Goal: Task Accomplishment & Management: Use online tool/utility

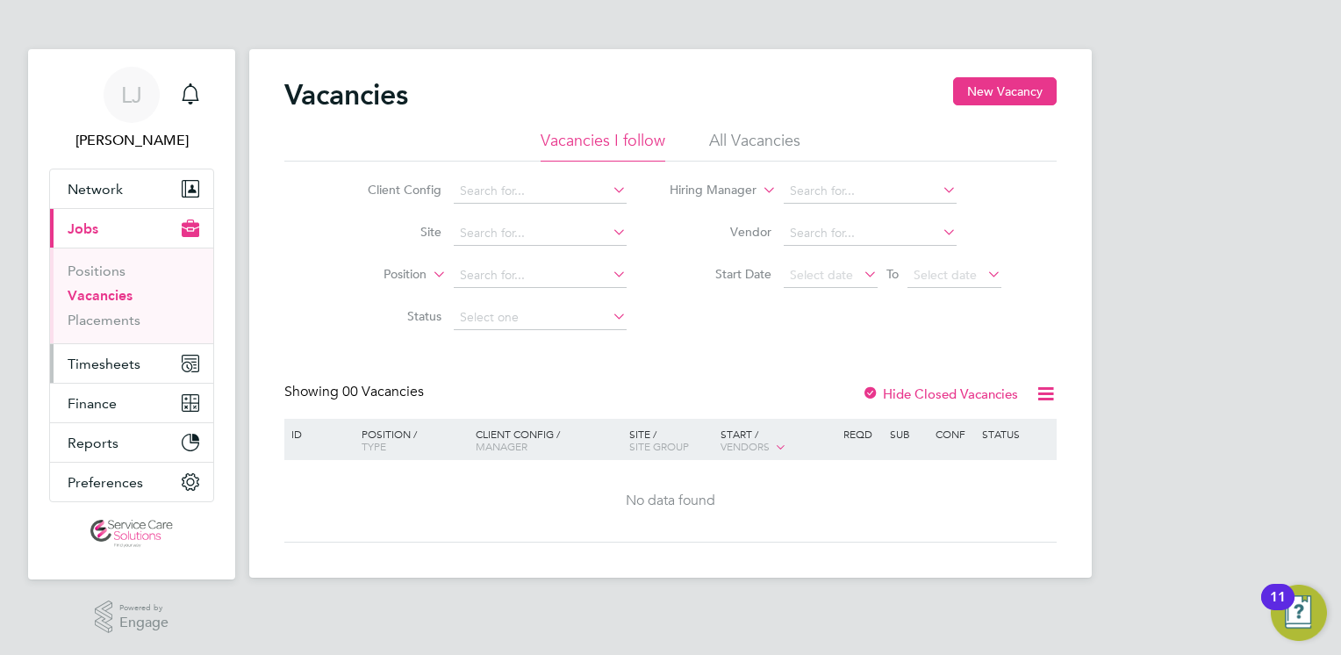
click at [82, 365] on span "Timesheets" at bounding box center [104, 363] width 73 height 17
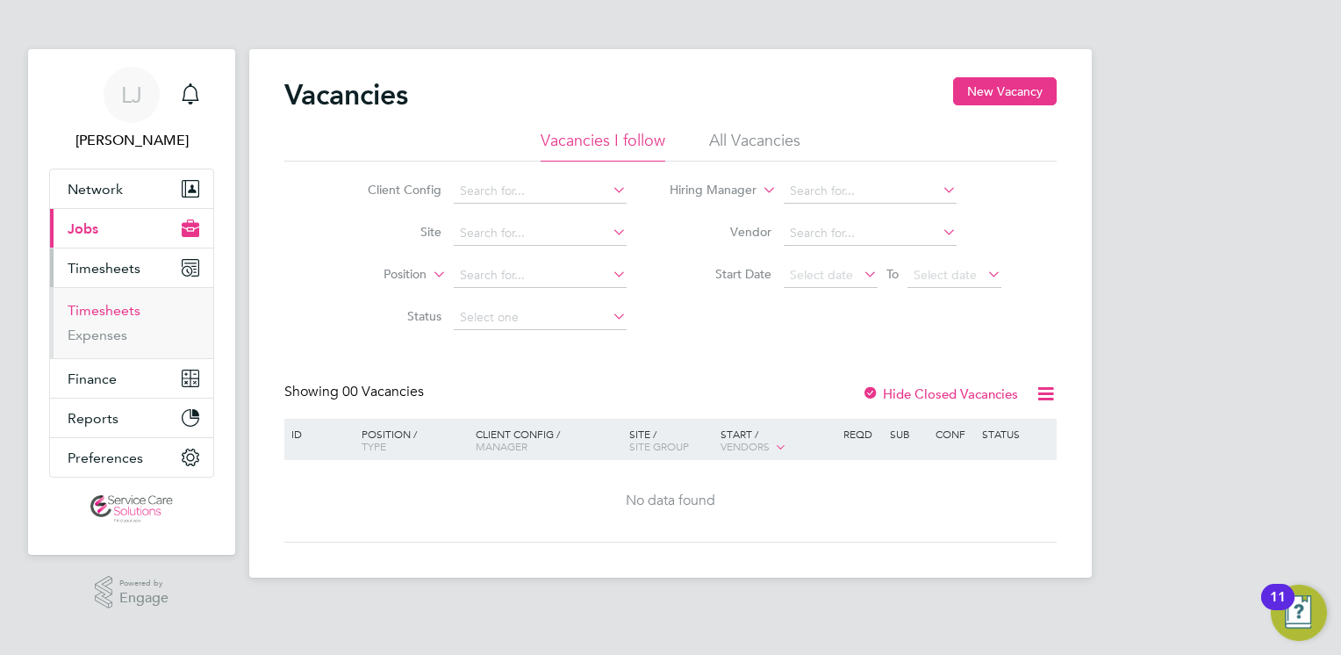
click at [124, 307] on link "Timesheets" at bounding box center [104, 310] width 73 height 17
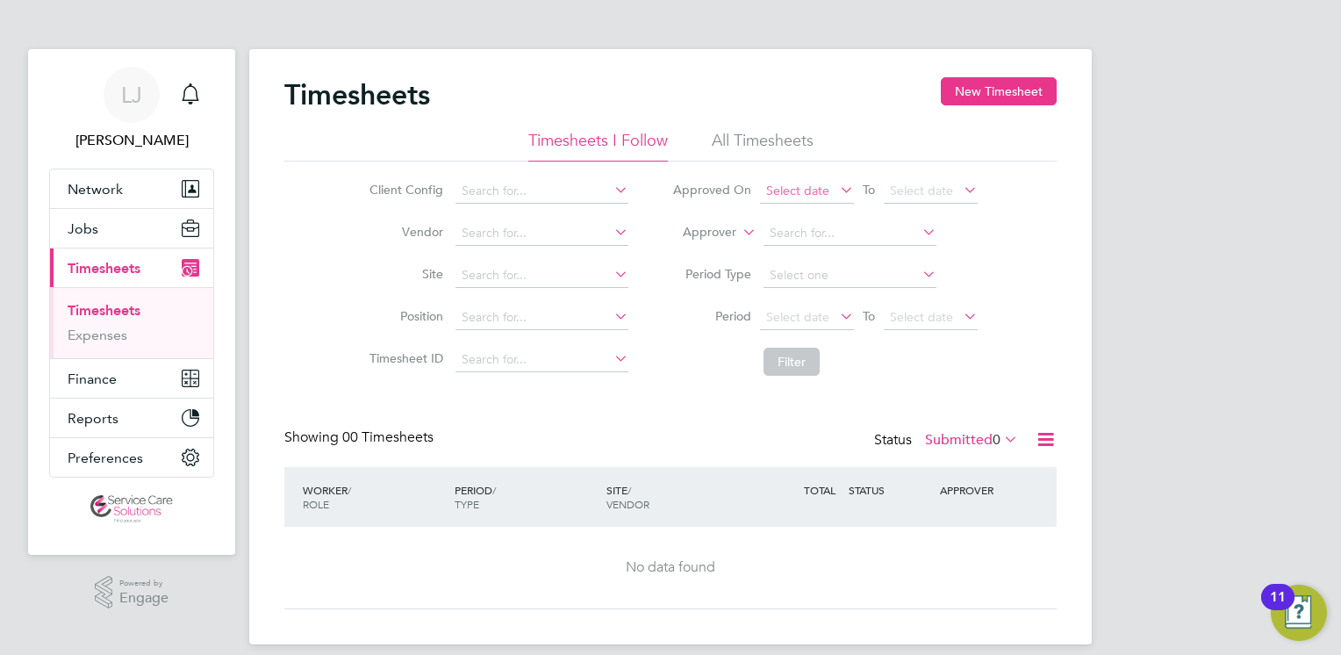
click at [807, 186] on span "Select date" at bounding box center [797, 191] width 63 height 16
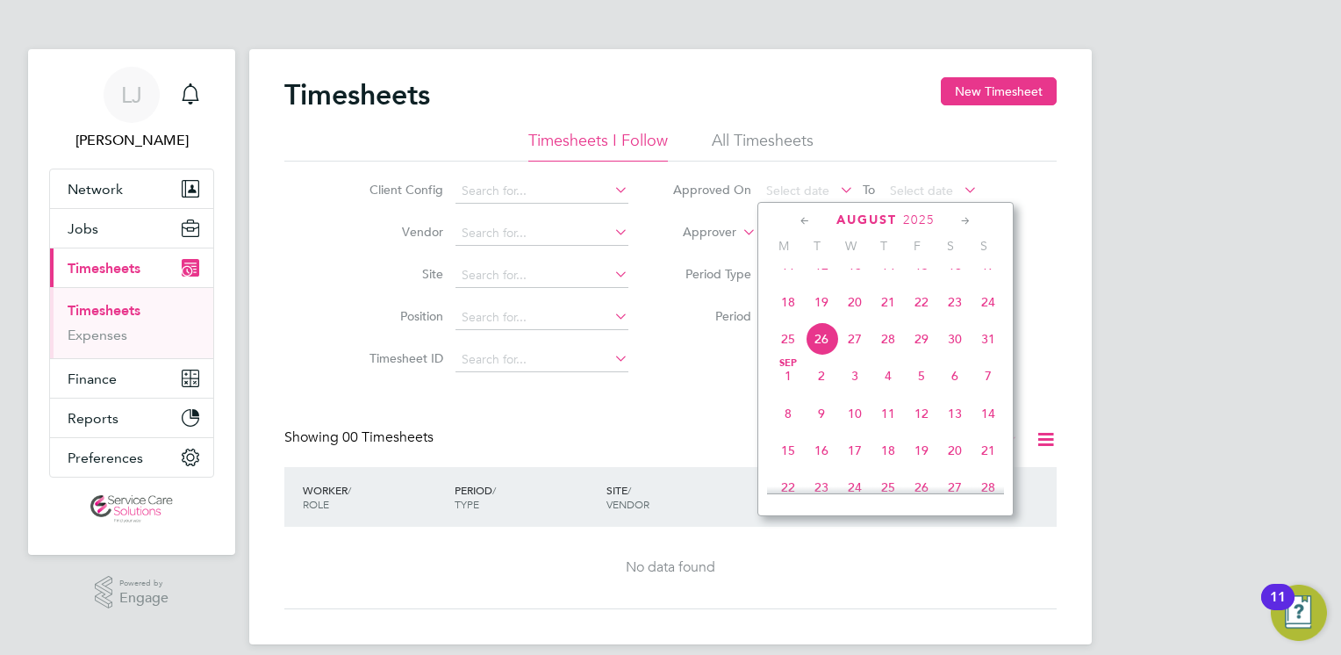
click at [782, 319] on span "18" at bounding box center [787, 301] width 33 height 33
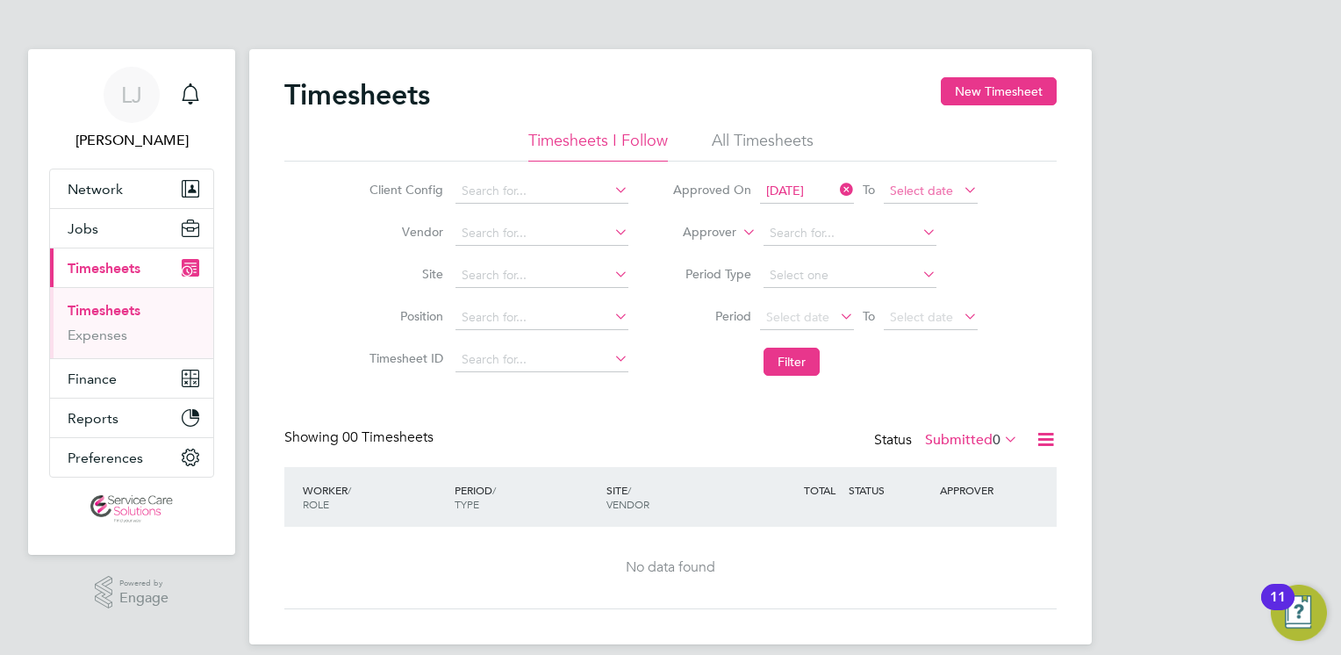
click at [941, 186] on span "Select date" at bounding box center [921, 191] width 63 height 16
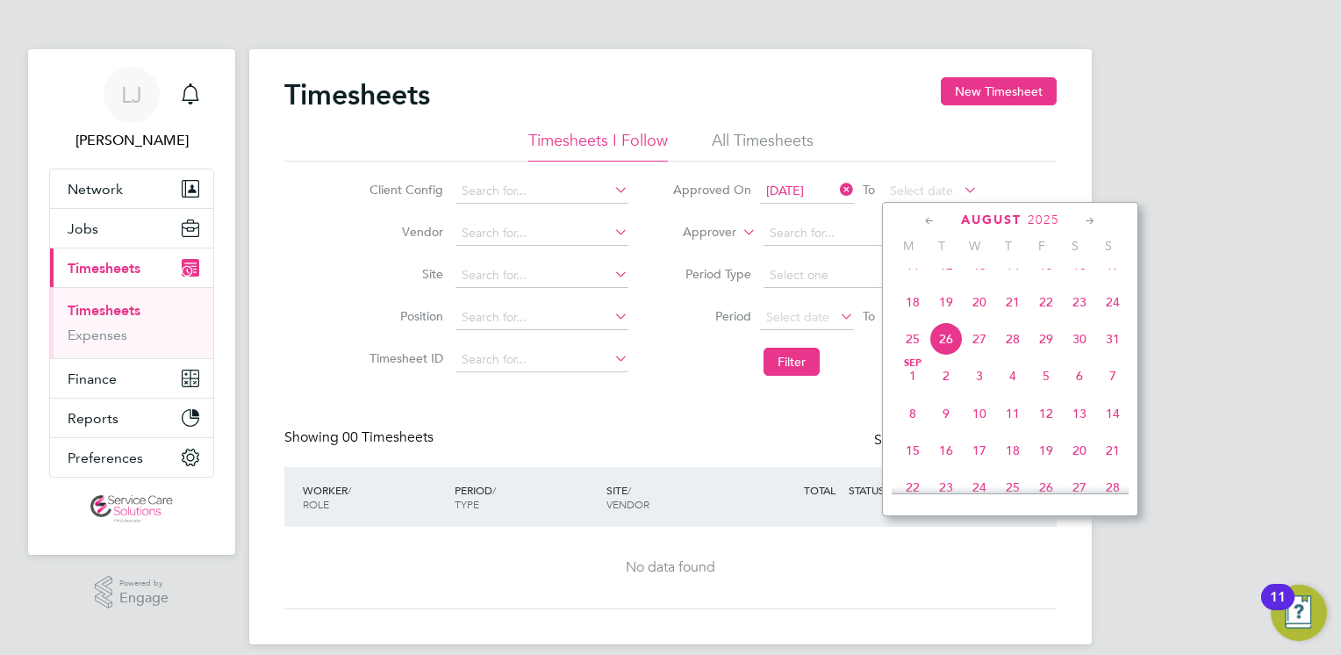
click at [1120, 319] on span "24" at bounding box center [1112, 301] width 33 height 33
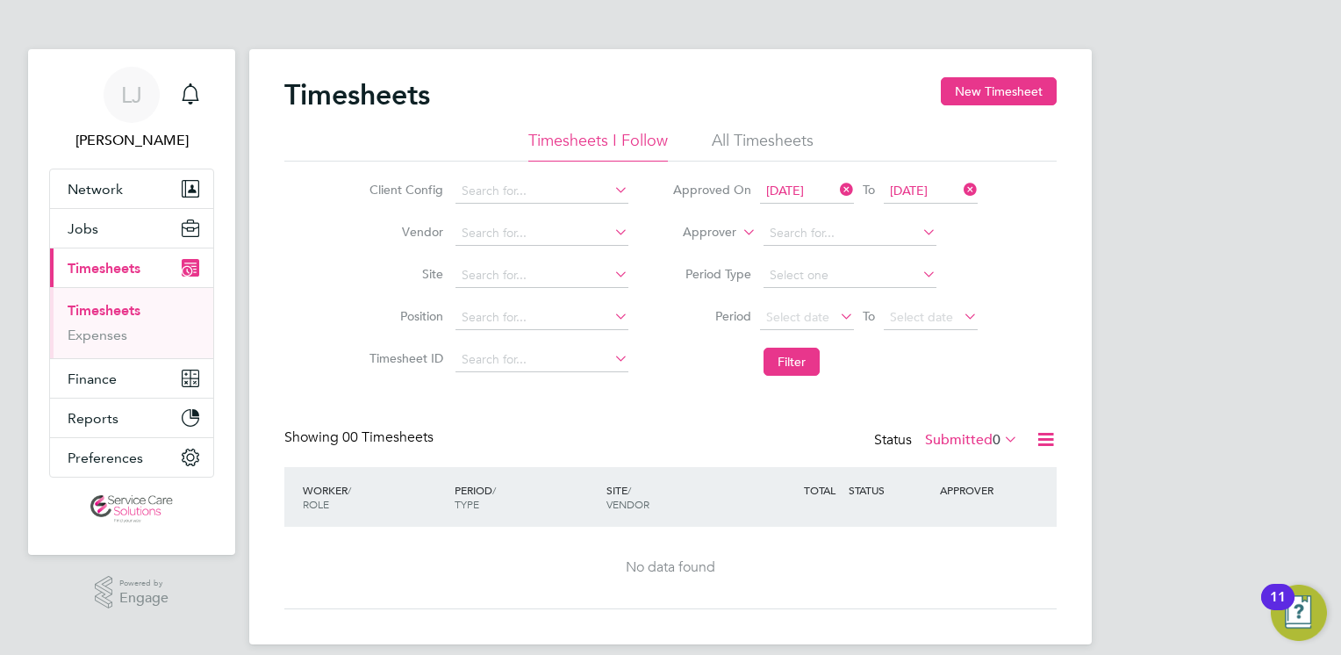
click at [1048, 441] on icon at bounding box center [1046, 439] width 22 height 22
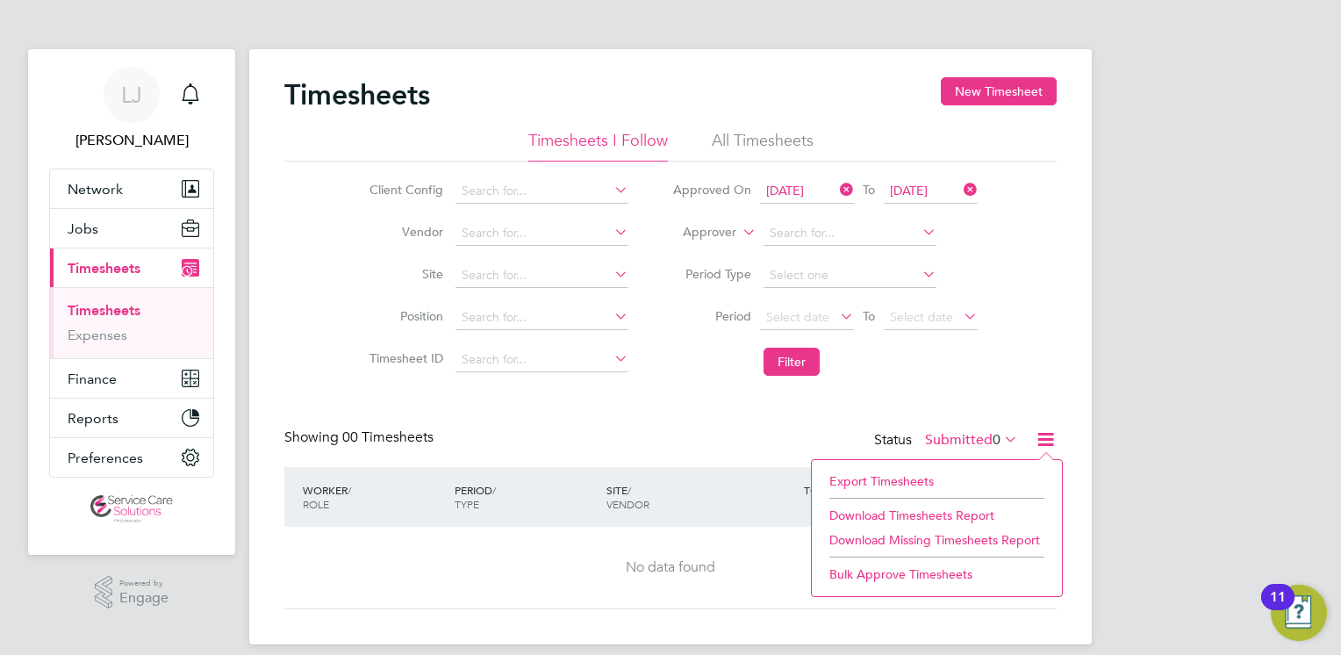
click at [937, 472] on li "Export Timesheets" at bounding box center [936, 481] width 233 height 25
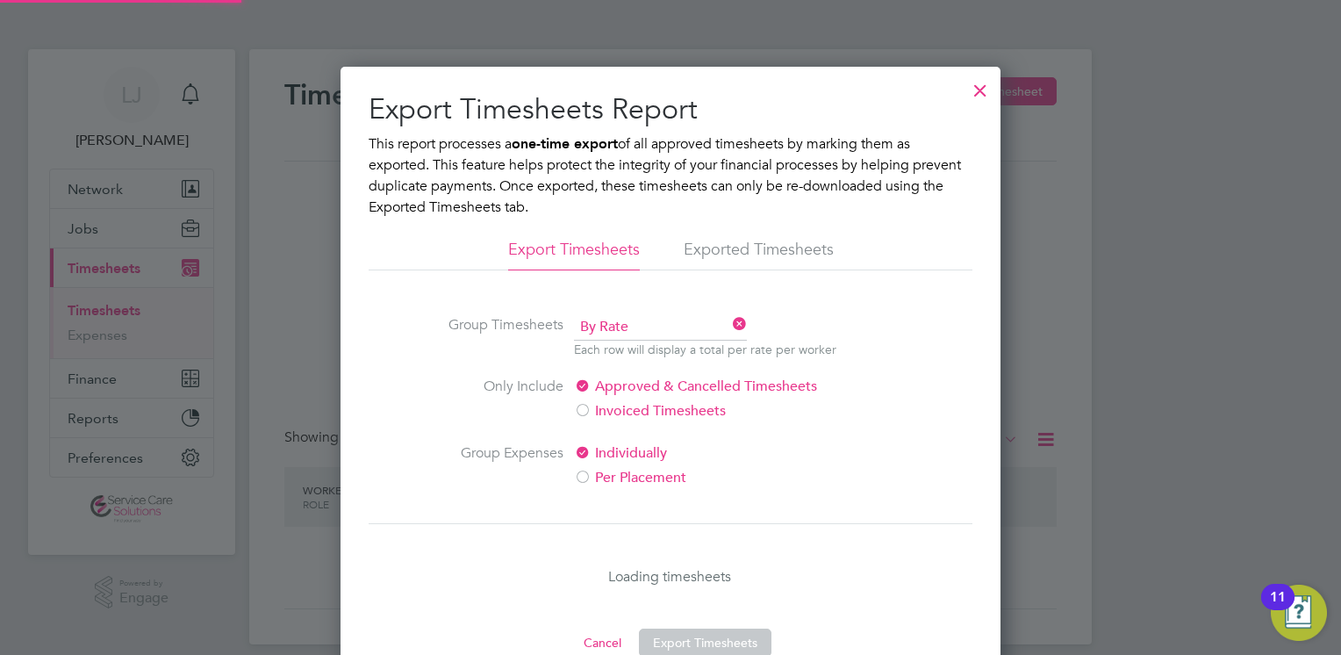
scroll to position [9, 9]
click at [734, 640] on button "Export Timesheets" at bounding box center [705, 642] width 133 height 28
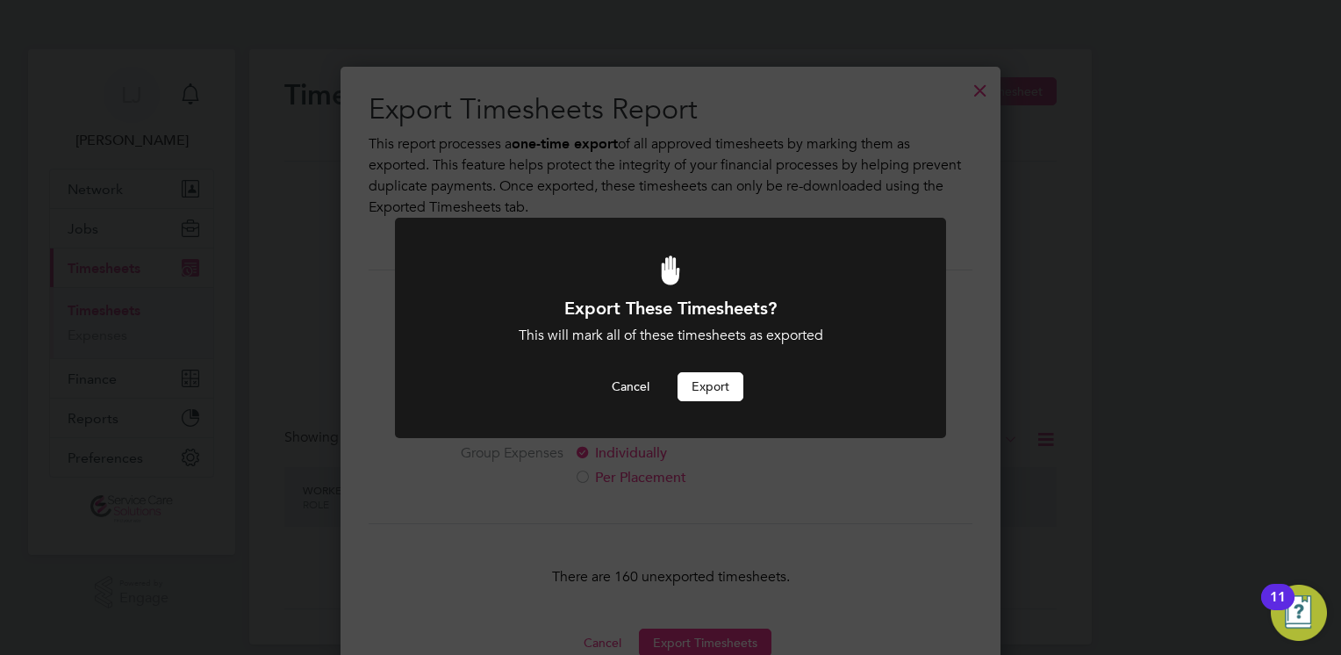
click at [725, 381] on button "Export" at bounding box center [710, 386] width 66 height 28
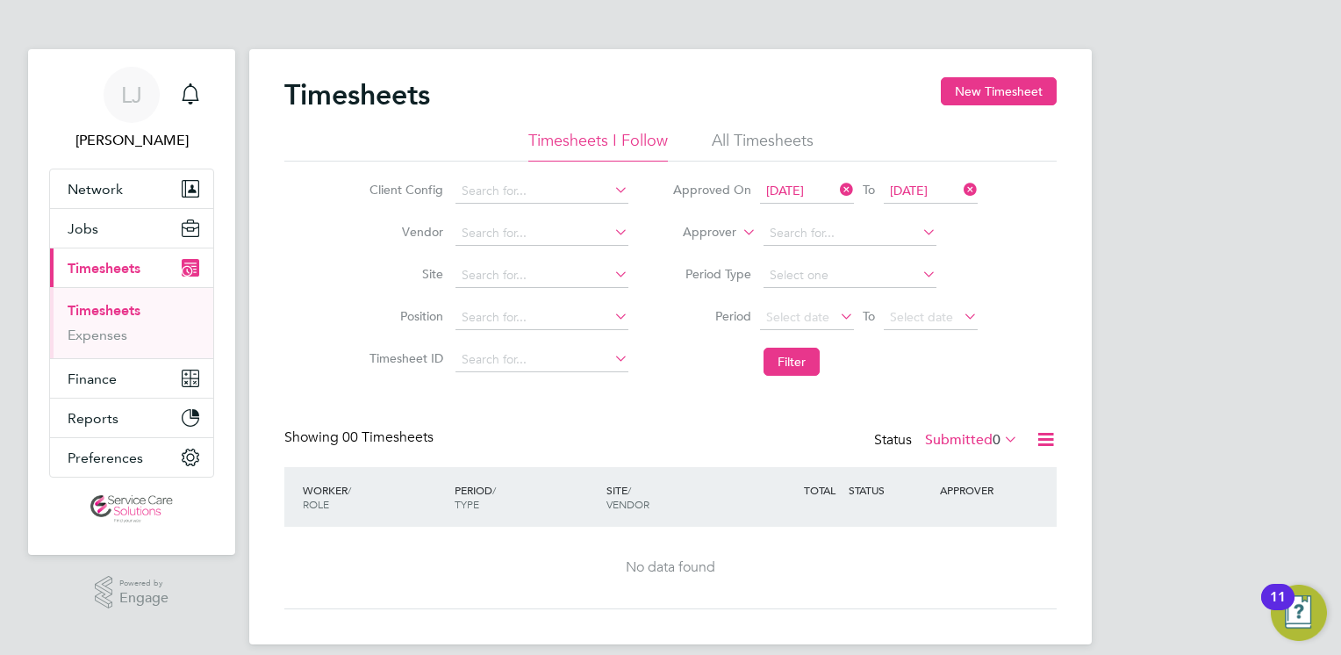
click at [850, 26] on app-barbie "Timesheets New Timesheet Timesheets I Follow All Timesheets Client Config Vendo…" at bounding box center [670, 322] width 842 height 644
